Goal: Task Accomplishment & Management: Manage account settings

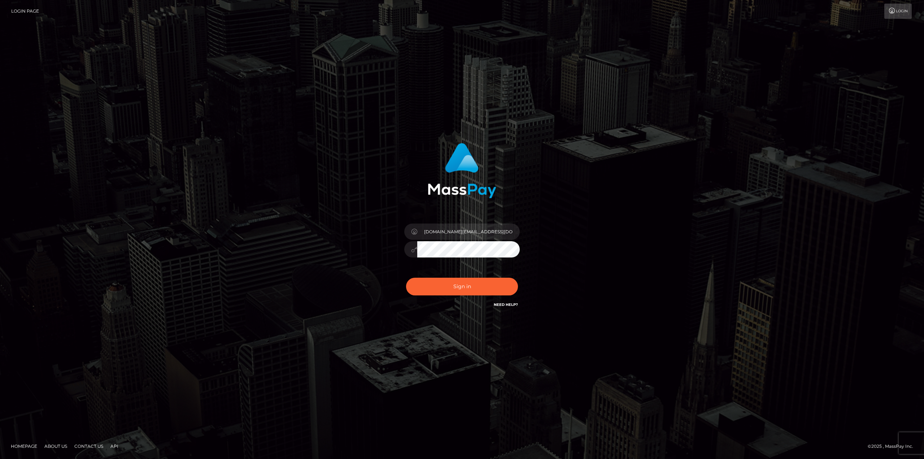
type input "[DOMAIN_NAME][EMAIL_ADDRESS][DOMAIN_NAME]"
click at [458, 290] on button "Sign in" at bounding box center [462, 287] width 112 height 18
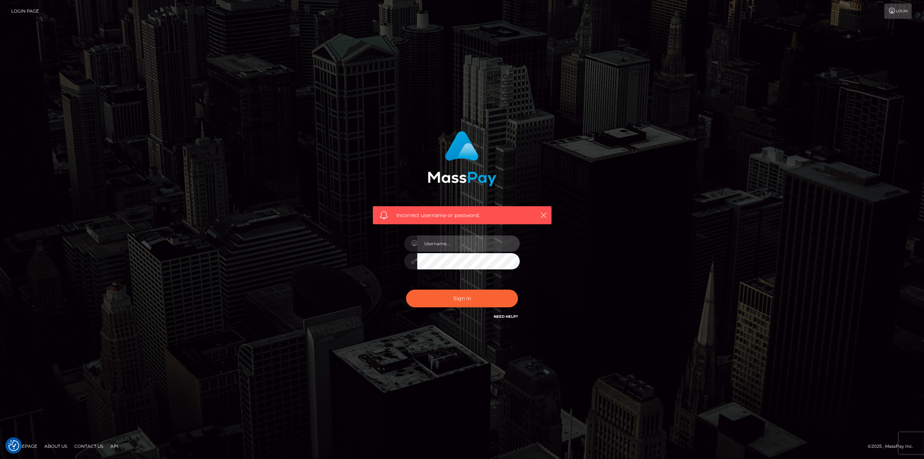
click at [440, 242] on input "text" at bounding box center [468, 243] width 102 height 16
paste input "[DOMAIN_NAME][EMAIL_ADDRESS][DOMAIN_NAME]"
type input "[DOMAIN_NAME][EMAIL_ADDRESS][DOMAIN_NAME]"
click at [406, 289] on button "Sign in" at bounding box center [462, 298] width 112 height 18
click at [475, 239] on input "text" at bounding box center [468, 243] width 102 height 16
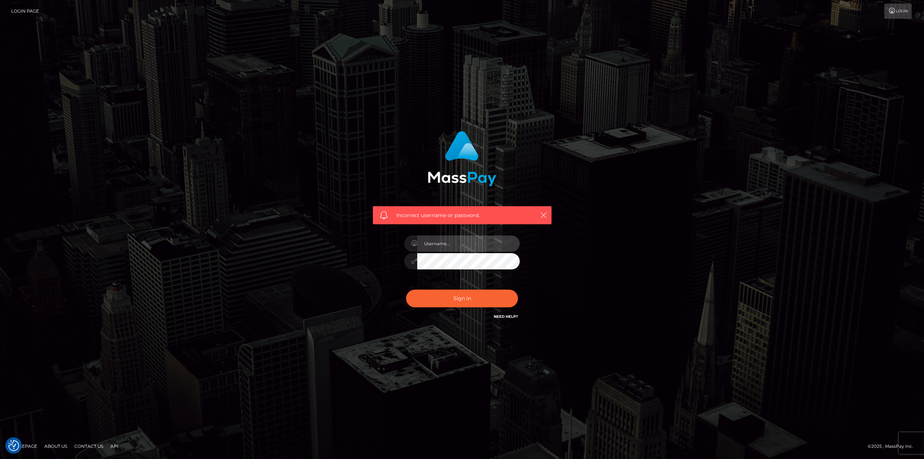
paste input "[DOMAIN_NAME][EMAIL_ADDRESS][DOMAIN_NAME]"
type input "[DOMAIN_NAME][EMAIL_ADDRESS][DOMAIN_NAME]"
click at [466, 297] on button "Sign in" at bounding box center [462, 298] width 112 height 18
